Goal: Task Accomplishment & Management: Use online tool/utility

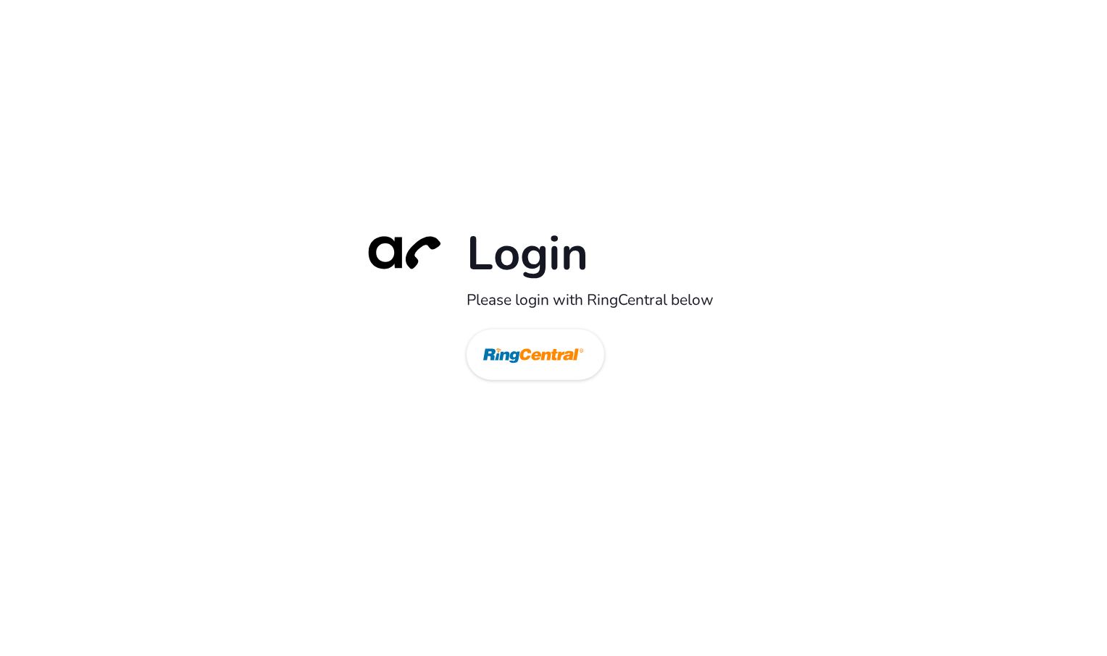
drag, startPoint x: 636, startPoint y: 340, endPoint x: 610, endPoint y: 343, distance: 26.3
click at [635, 340] on div "Login Please login with RingCentral below" at bounding box center [554, 329] width 406 height 208
click at [571, 344] on img at bounding box center [533, 356] width 100 height 47
click at [545, 361] on img at bounding box center [533, 356] width 100 height 47
